Goal: Task Accomplishment & Management: Manage account settings

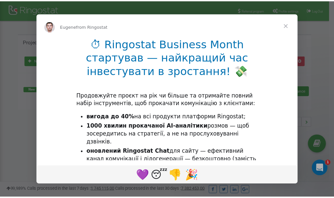
scroll to position [99, 0]
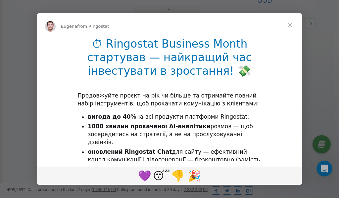
click at [290, 26] on span "Close" at bounding box center [290, 25] width 24 height 24
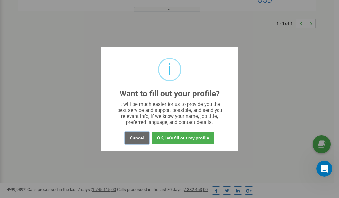
click at [138, 141] on button "Cancel" at bounding box center [137, 138] width 24 height 12
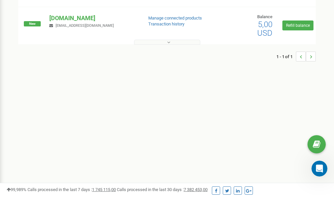
scroll to position [0, 0]
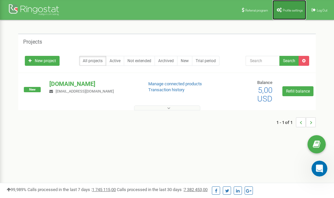
click at [293, 11] on span "Profile settings" at bounding box center [293, 11] width 20 height 4
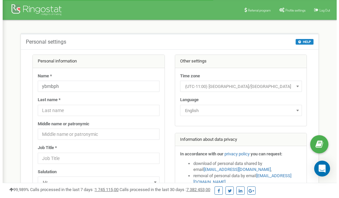
scroll to position [33, 0]
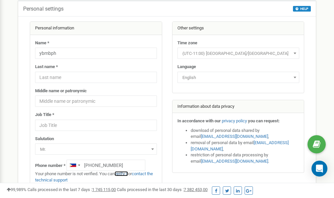
click at [125, 174] on link "verify it" at bounding box center [122, 173] width 14 height 5
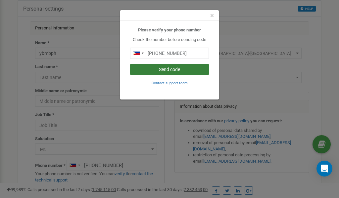
click at [174, 69] on button "Send code" at bounding box center [169, 69] width 79 height 11
